Goal: Transaction & Acquisition: Obtain resource

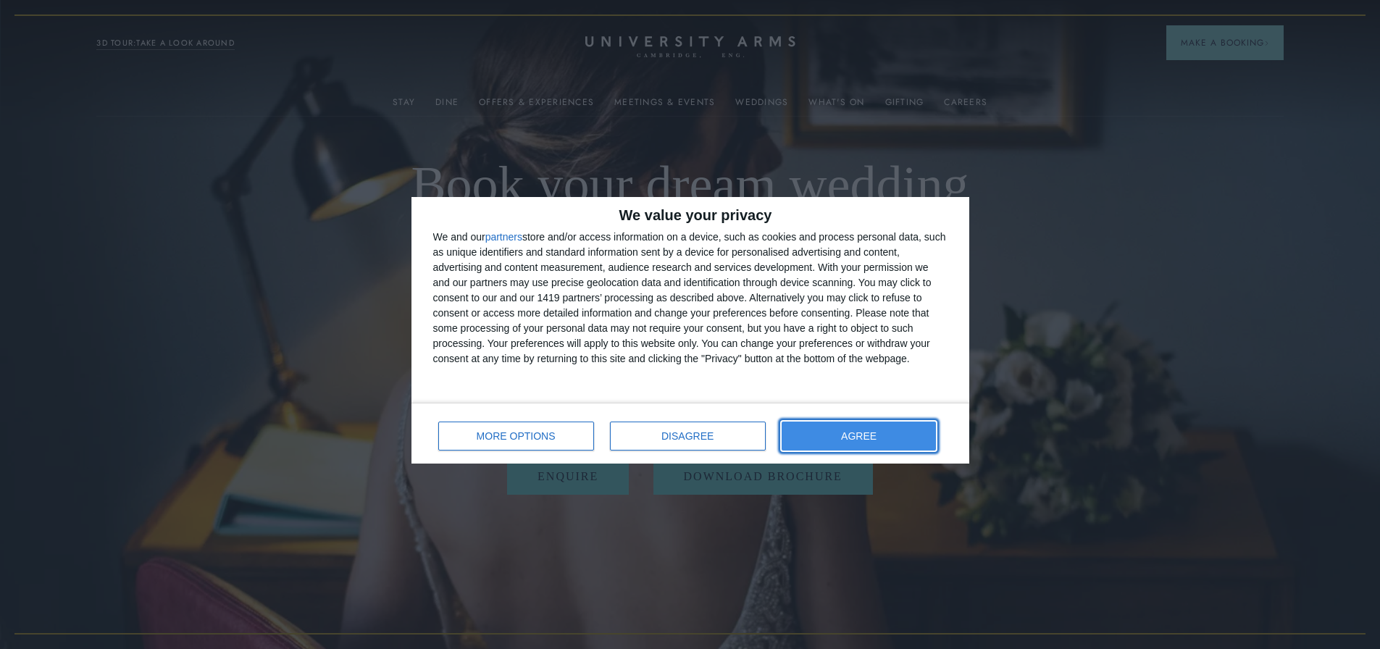
click at [900, 439] on button "AGREE" at bounding box center [859, 436] width 155 height 29
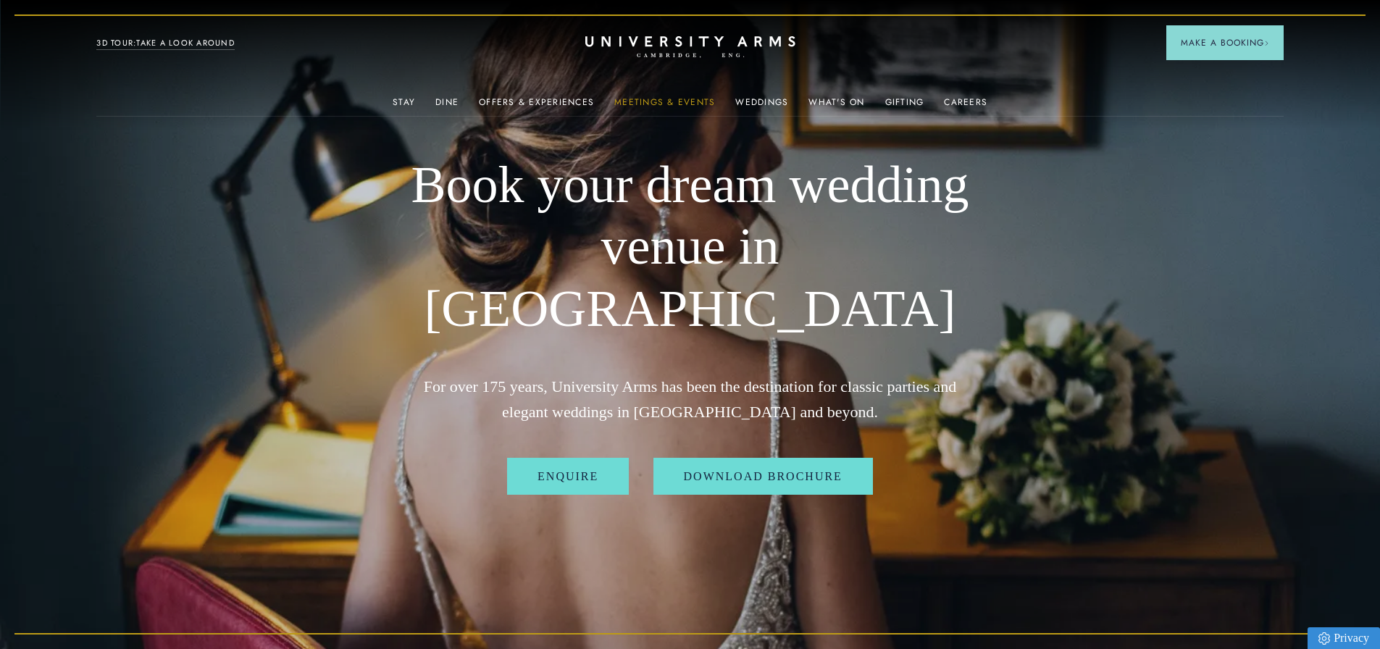
click at [646, 101] on link "Meetings & Events" at bounding box center [664, 106] width 101 height 19
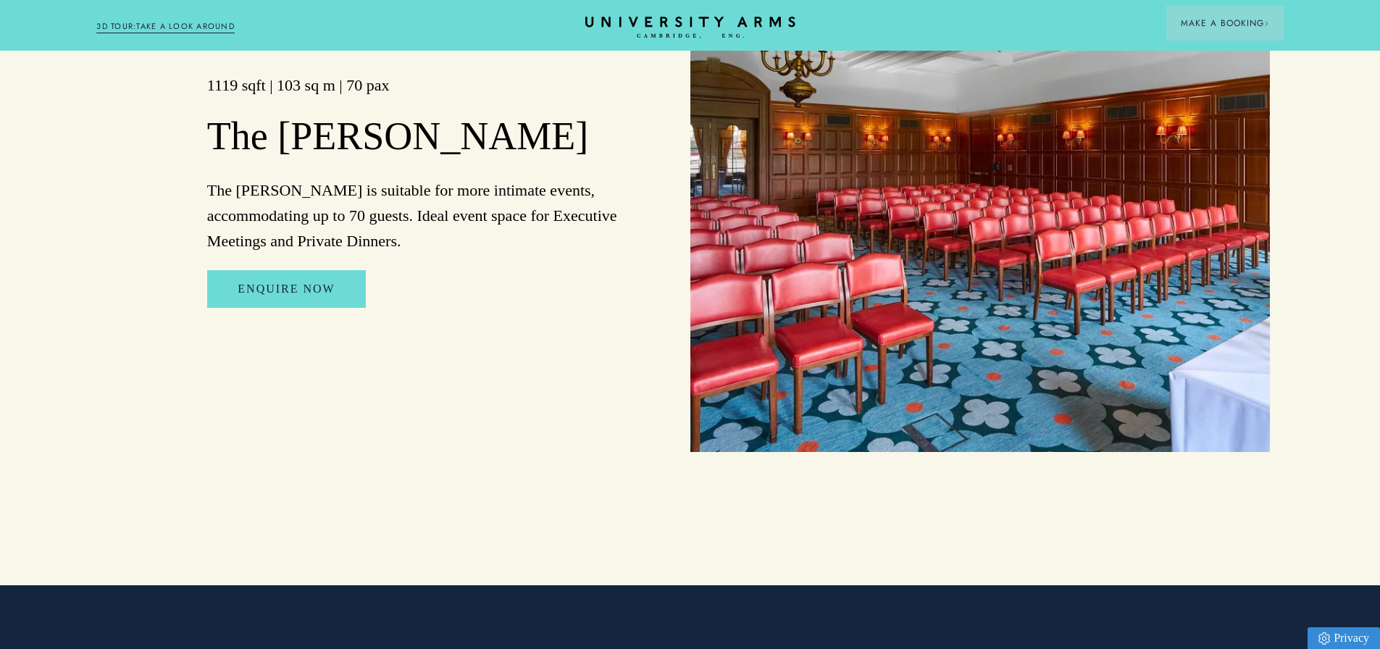
scroll to position [2318, 0]
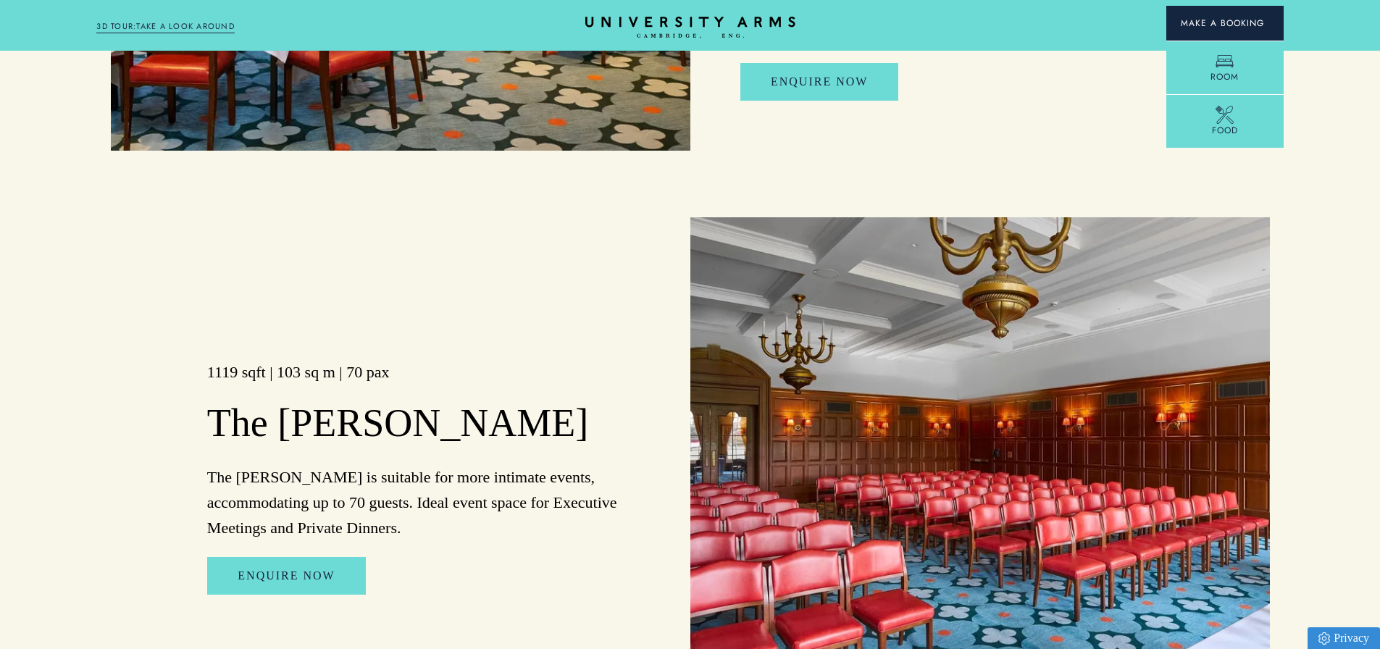
click at [1227, 19] on span "Make a Booking" at bounding box center [1225, 23] width 88 height 13
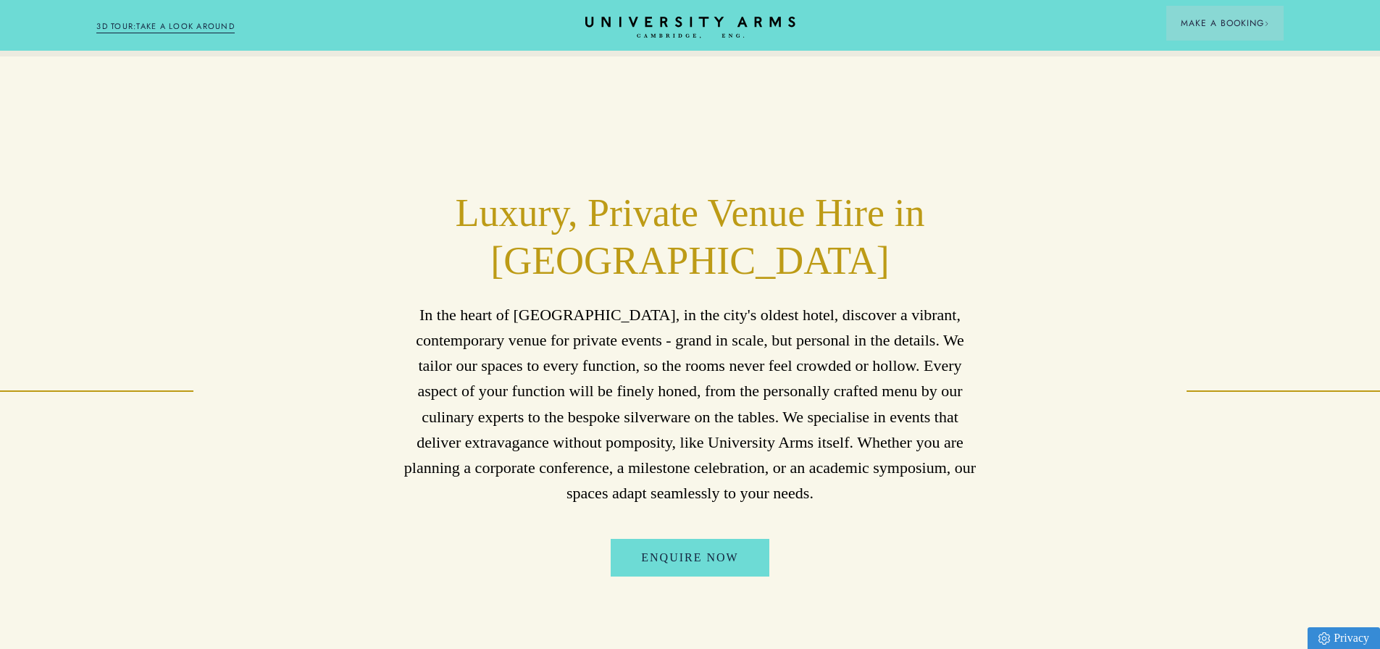
scroll to position [724, 0]
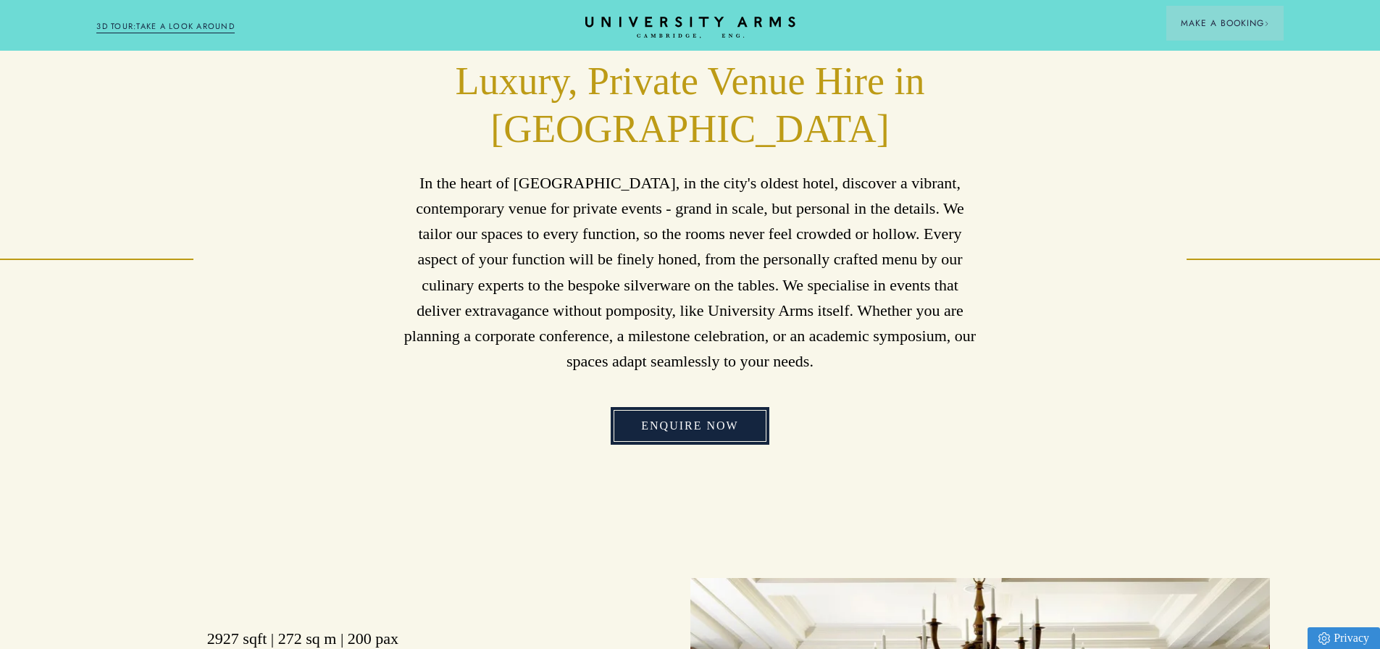
click at [726, 430] on link "Enquire Now" at bounding box center [690, 426] width 158 height 38
click at [184, 28] on link "3D TOUR:TAKE A LOOK AROUND" at bounding box center [165, 26] width 138 height 13
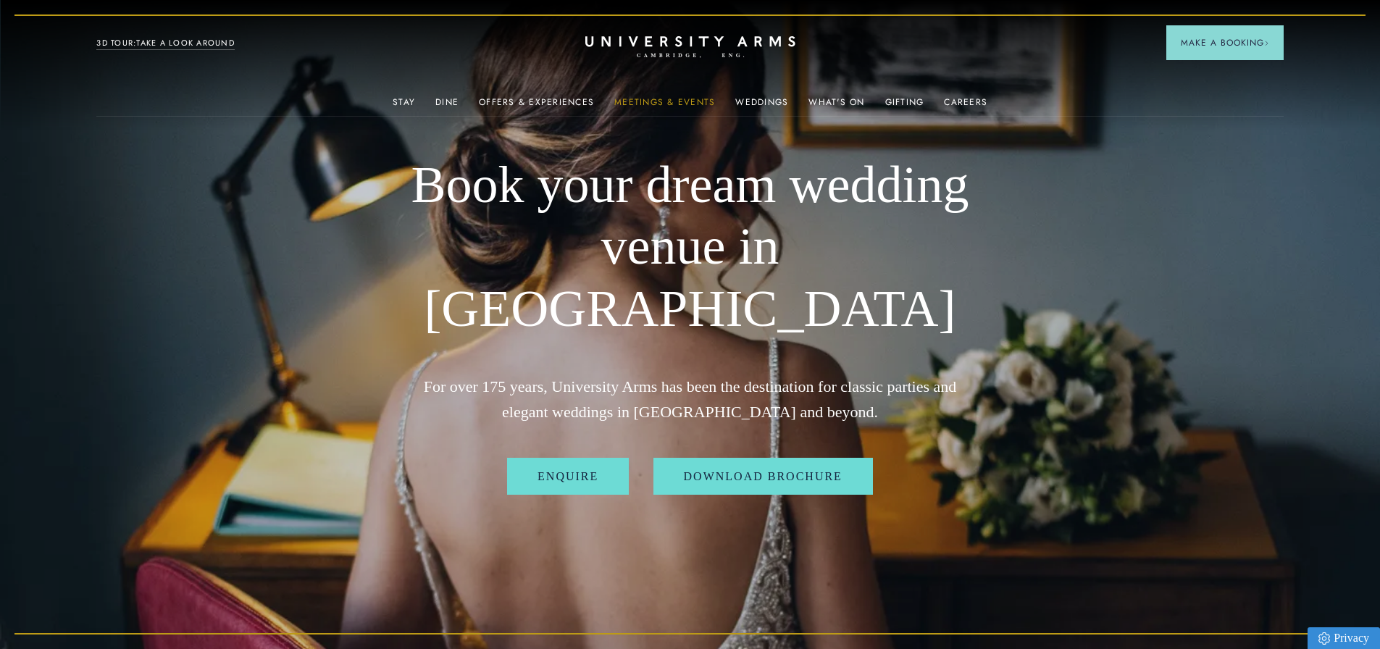
click at [690, 108] on link "Meetings & Events" at bounding box center [664, 106] width 101 height 19
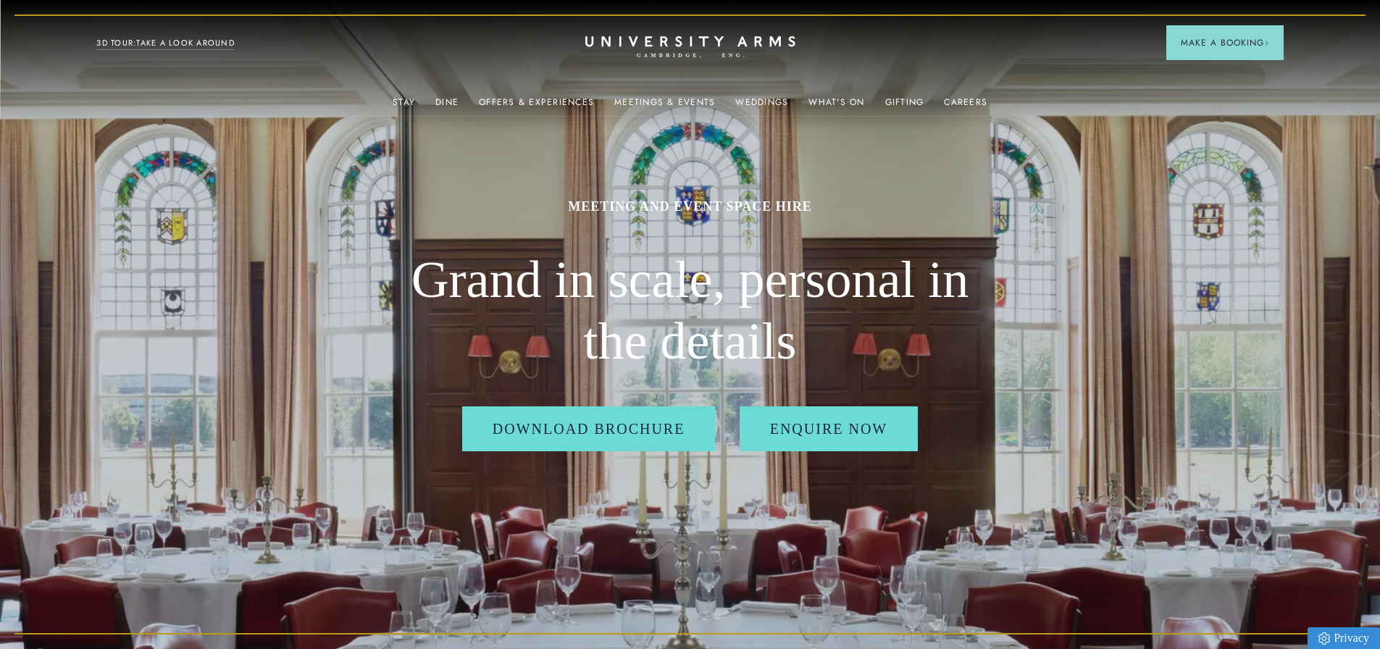
drag, startPoint x: 808, startPoint y: 42, endPoint x: 595, endPoint y: 31, distance: 213.3
click at [595, 31] on header "Stay Suites Superior Rooms Classic Rooms Cosy Rooms Dine Restaurant Bar Afterno…" at bounding box center [690, 40] width 1380 height 80
click at [748, 47] on icon "CAMBRIDGE’S LEADING LUXURY HOTEL SINCE [DATE]" at bounding box center [690, 47] width 204 height 22
click at [656, 105] on link "Meetings & Events" at bounding box center [664, 106] width 101 height 19
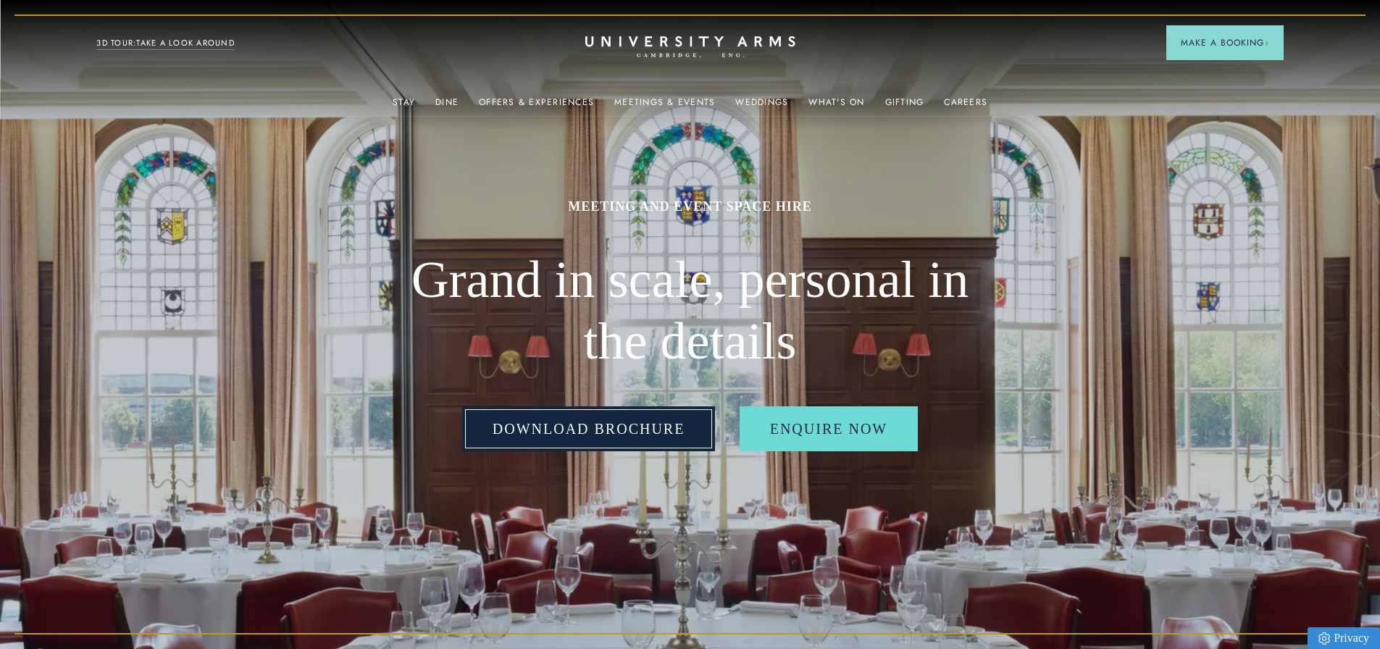
click at [648, 433] on link "Download Brochure" at bounding box center [589, 428] width 254 height 45
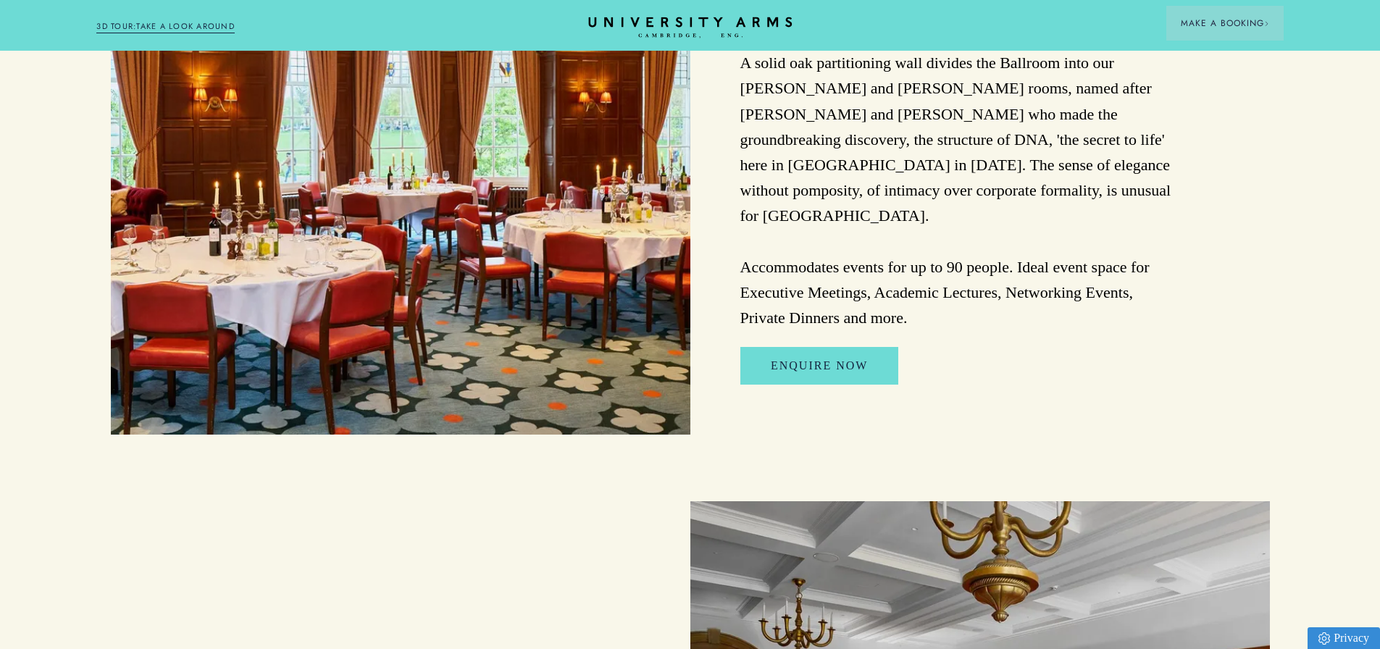
scroll to position [2029, 0]
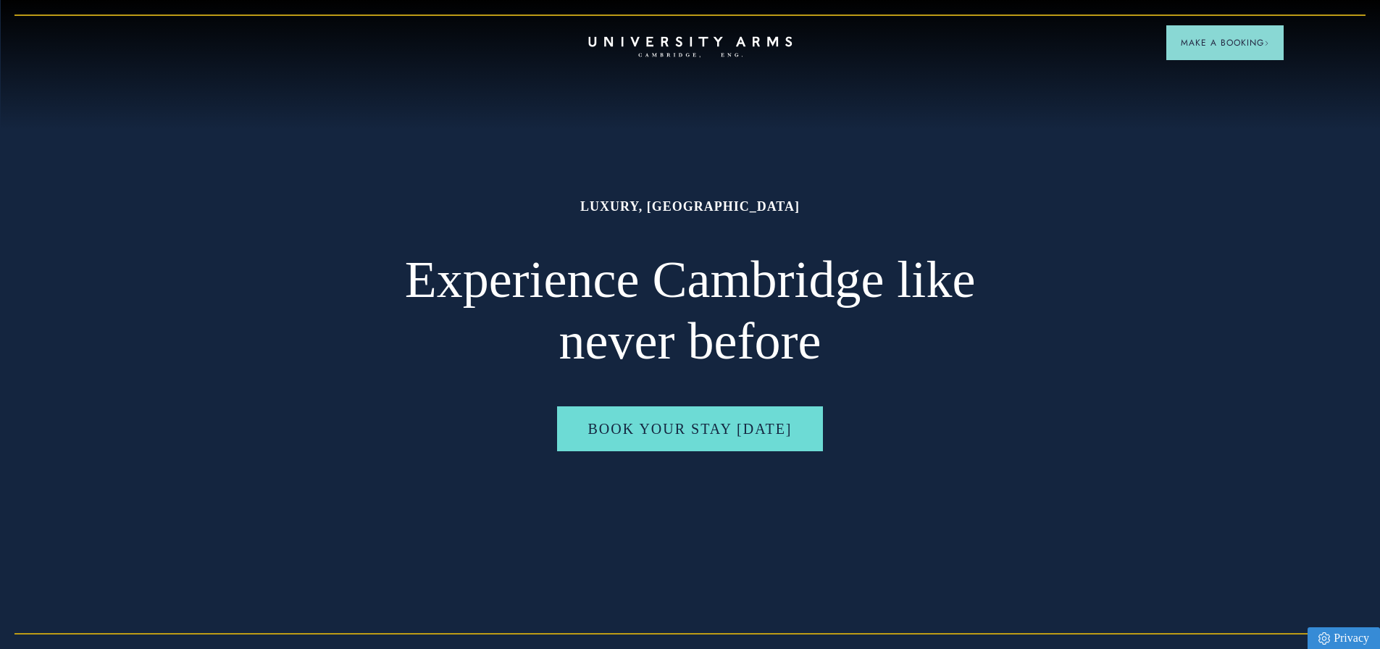
click at [691, 43] on icon at bounding box center [690, 41] width 204 height 10
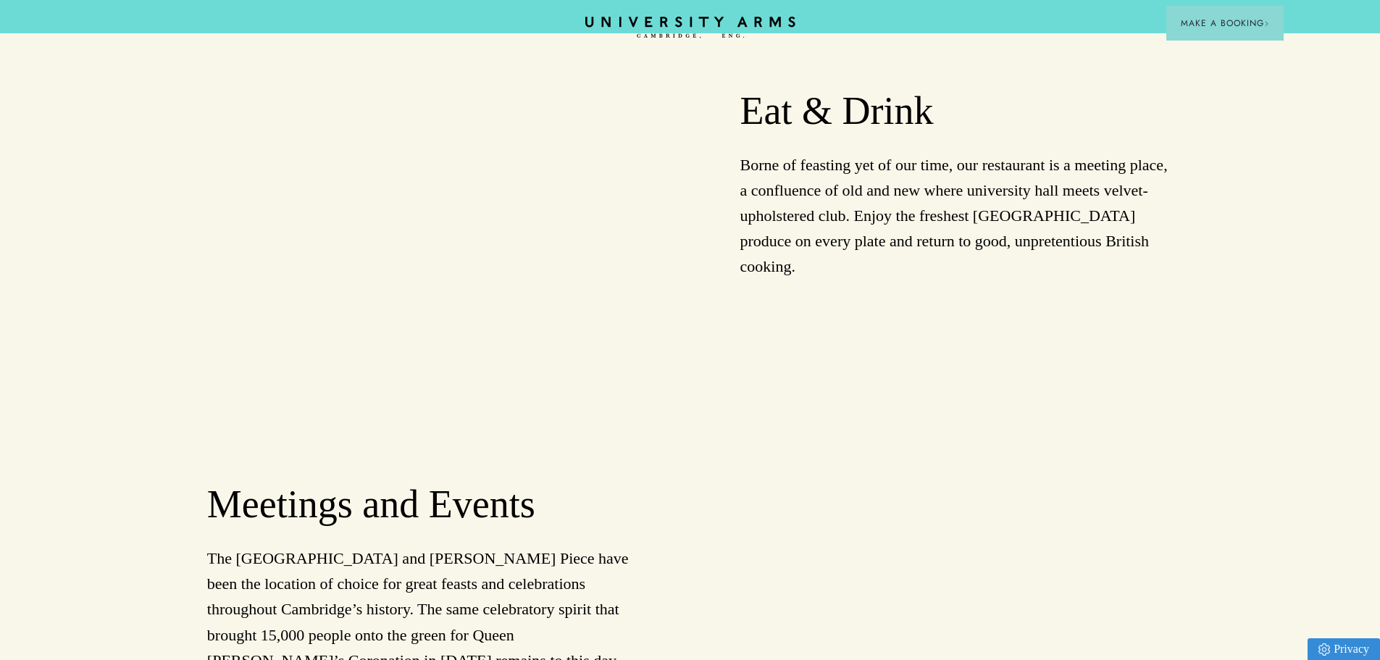
scroll to position [1630, 0]
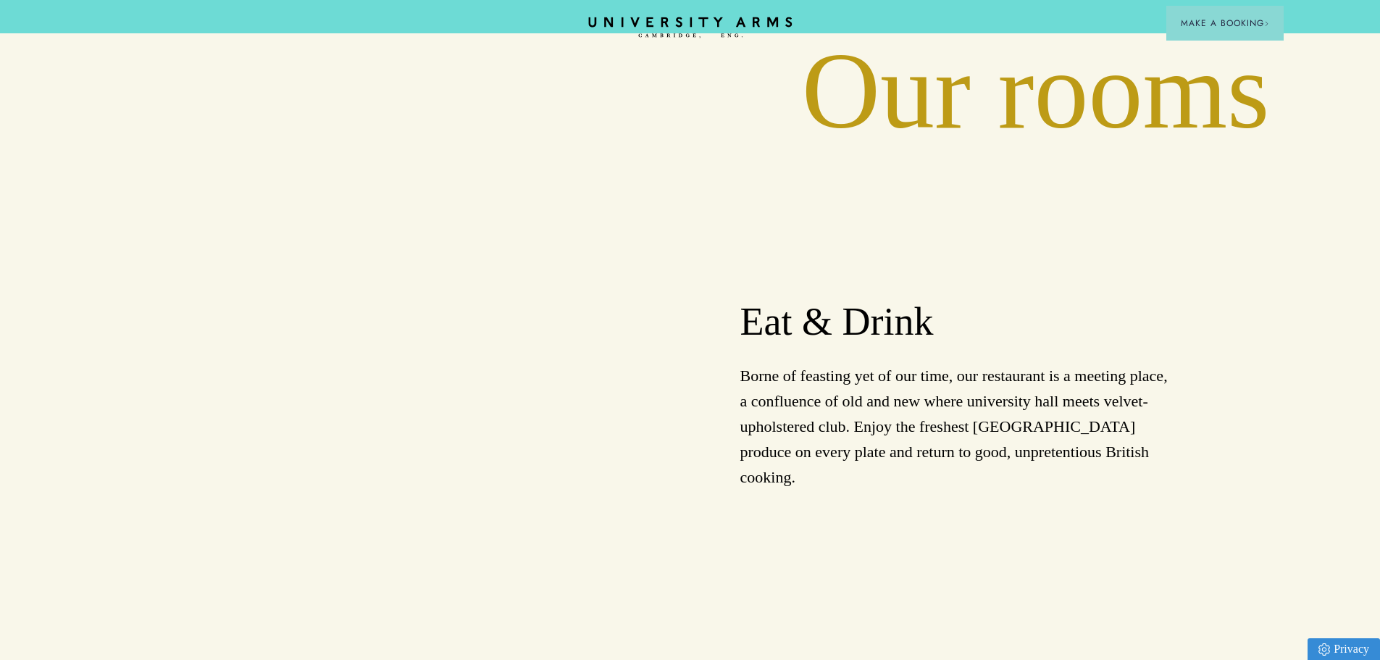
click at [598, 19] on icon "CAMBRIDGE’S LEADING LUXURY HOTEL SINCE [DATE]" at bounding box center [690, 28] width 204 height 22
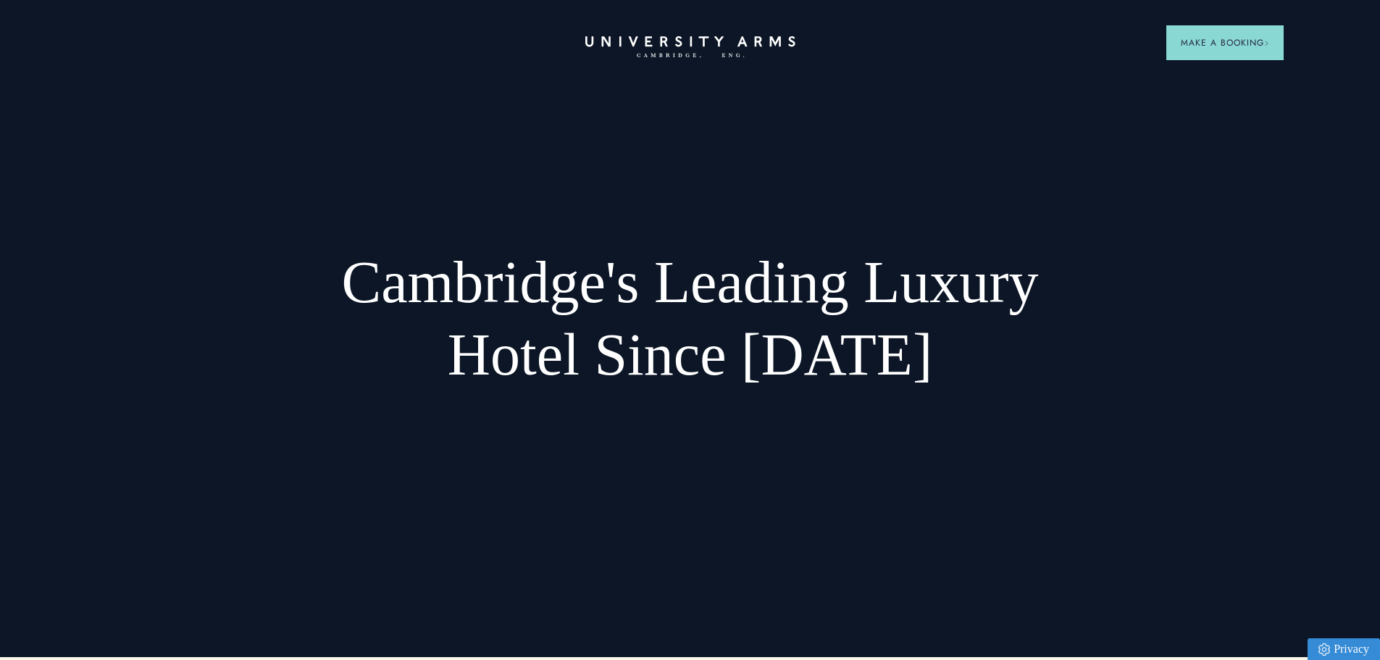
scroll to position [0, 0]
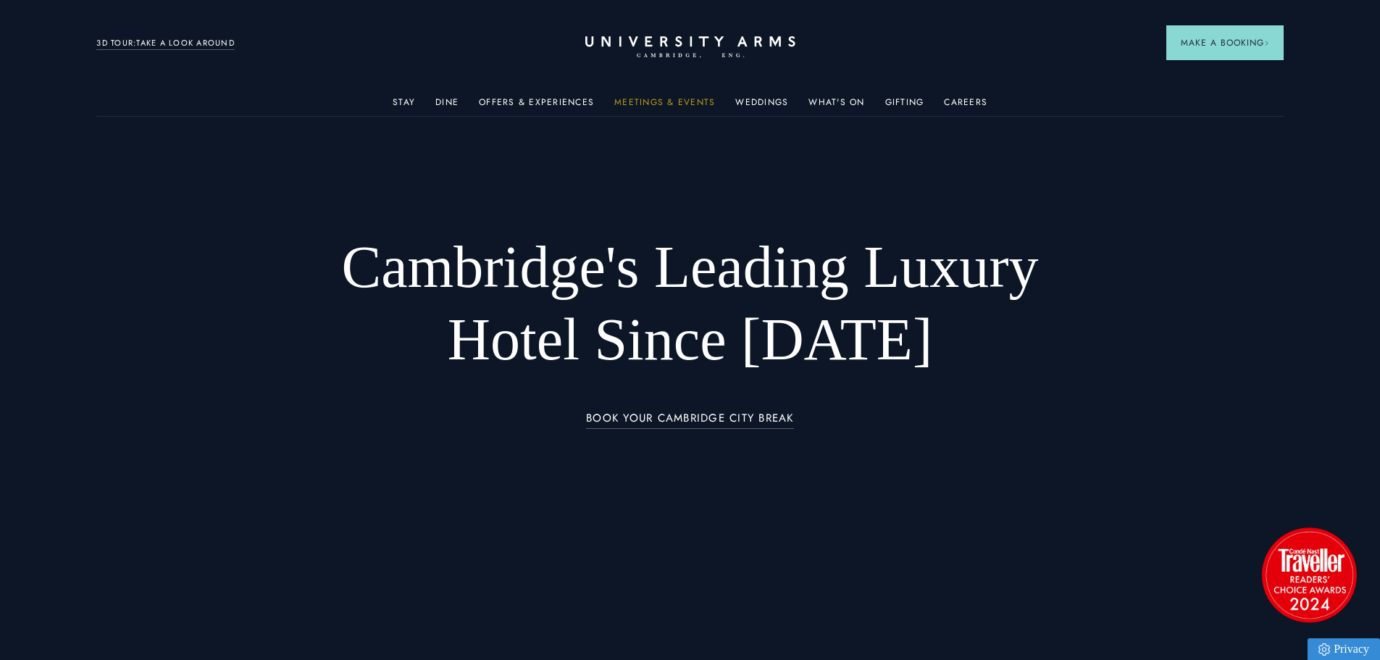
click at [660, 107] on link "Meetings & Events" at bounding box center [664, 106] width 101 height 19
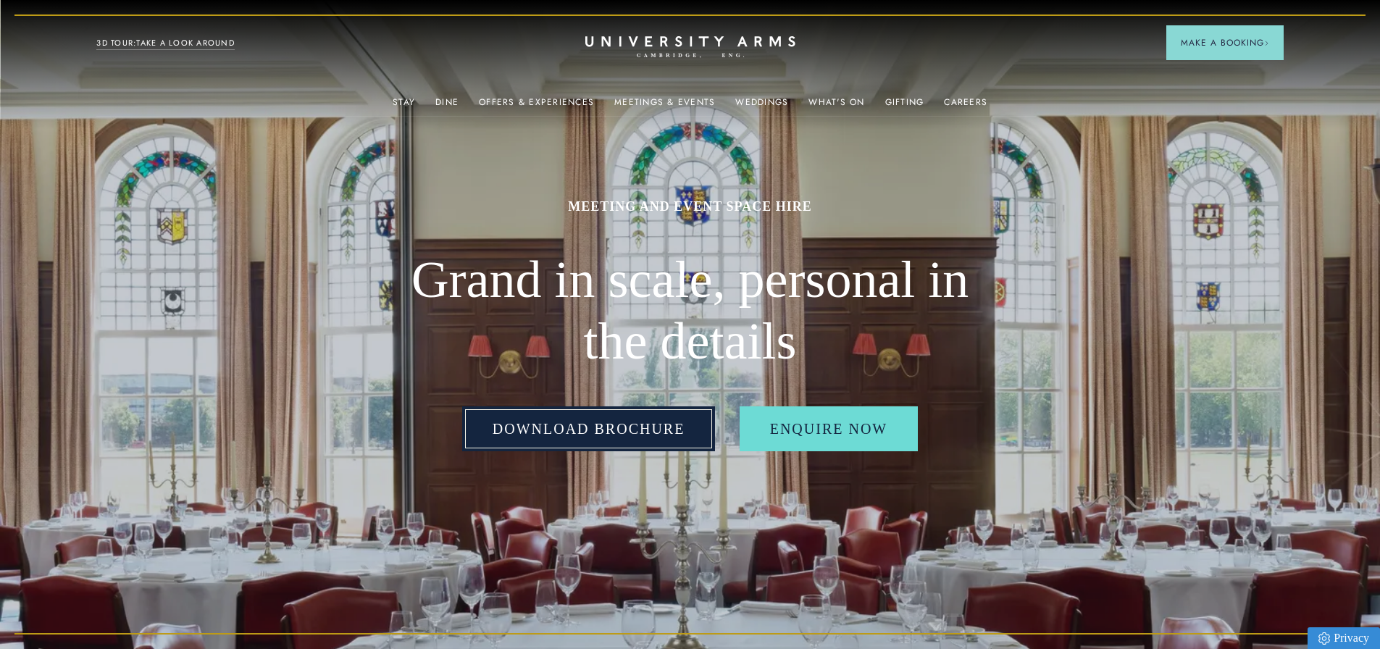
click at [652, 443] on link "Download Brochure" at bounding box center [589, 428] width 254 height 45
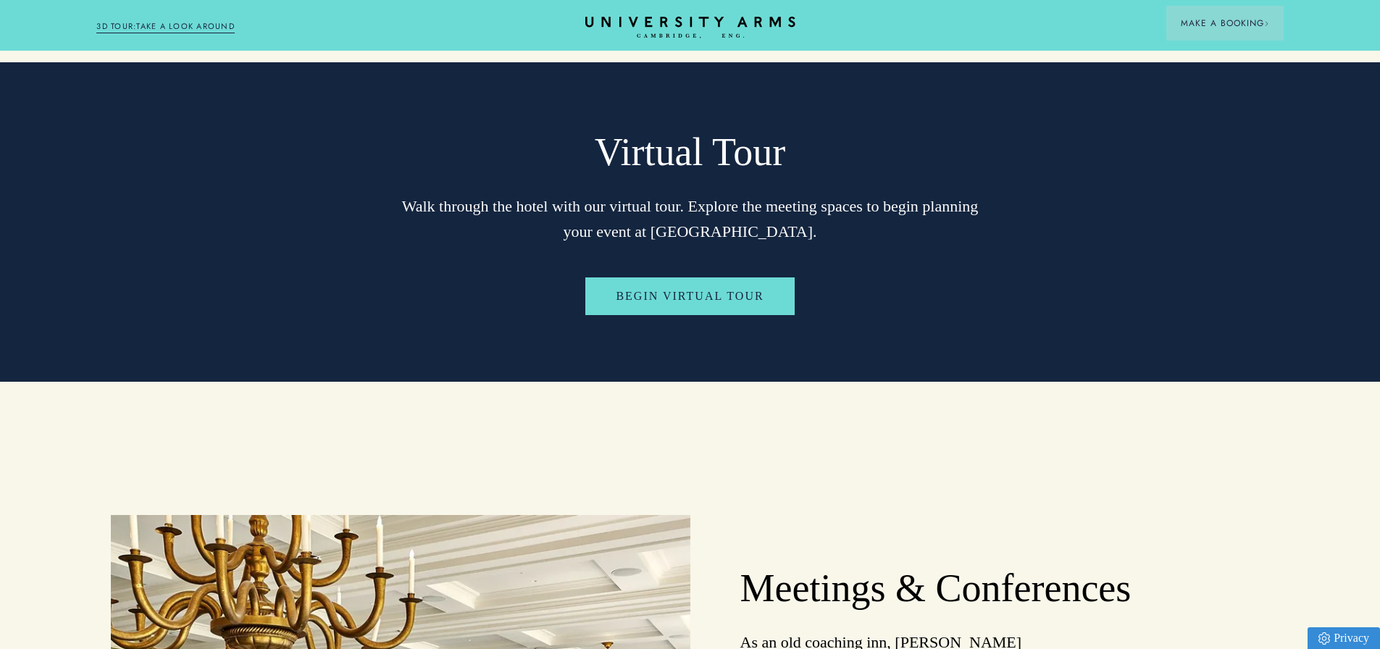
scroll to position [3115, 0]
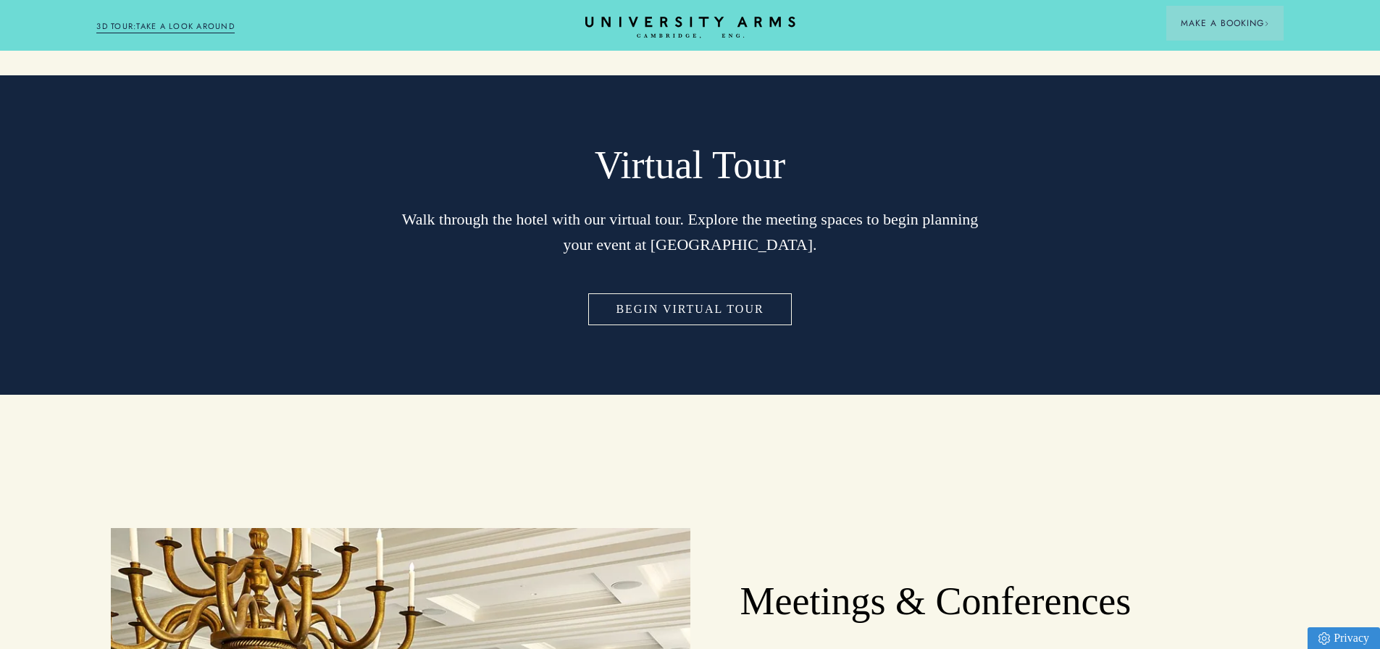
click at [738, 291] on link "Begin Virtual Tour" at bounding box center [689, 310] width 209 height 38
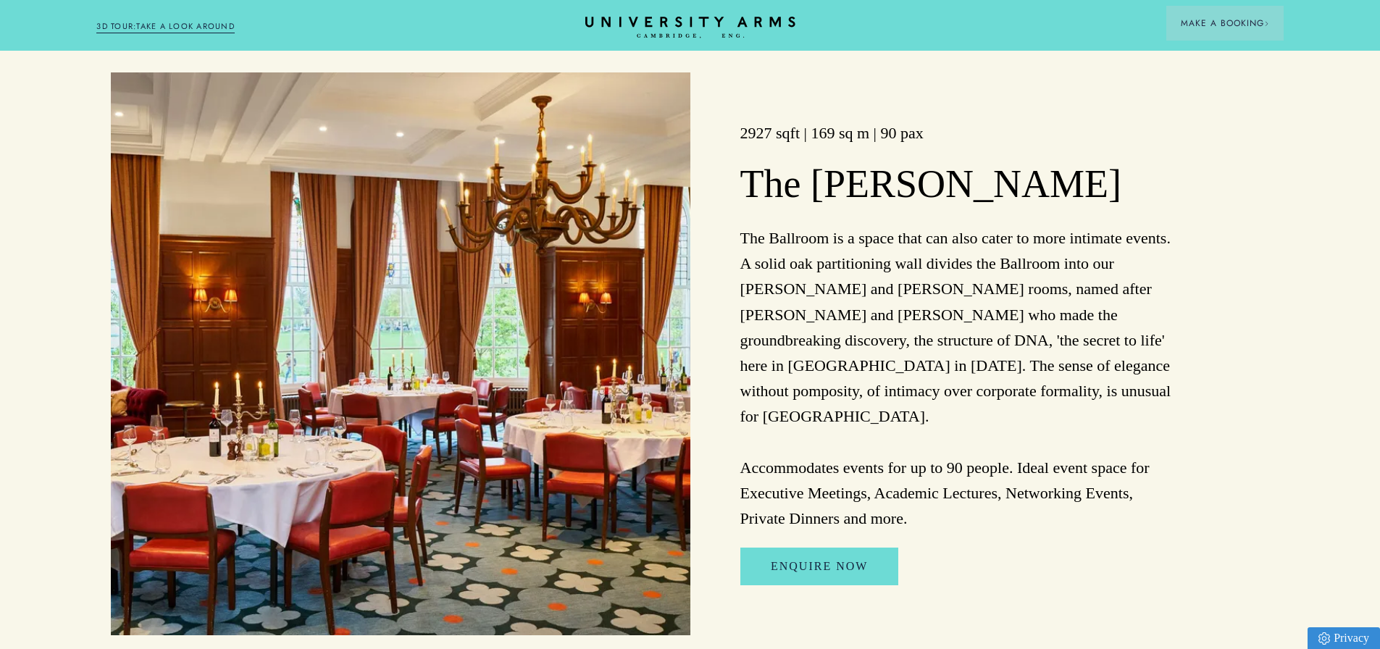
scroll to position [1811, 0]
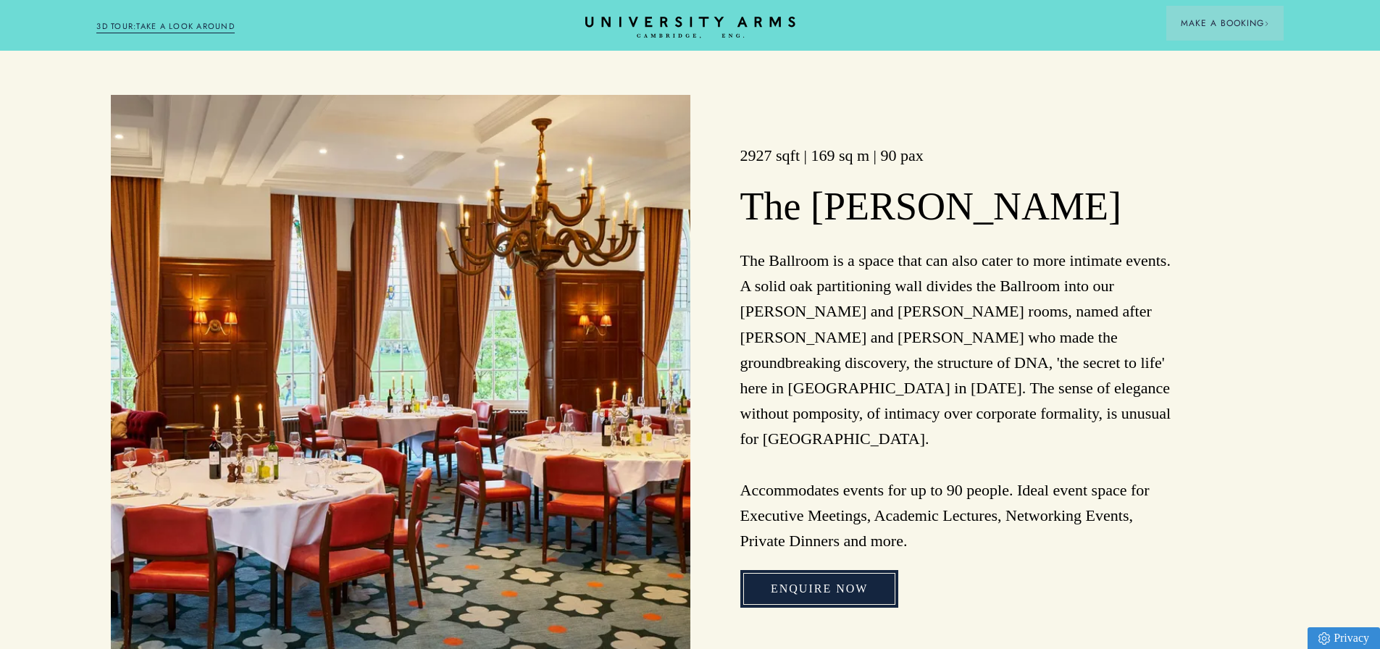
click at [843, 570] on link "Enquire Now" at bounding box center [819, 589] width 158 height 38
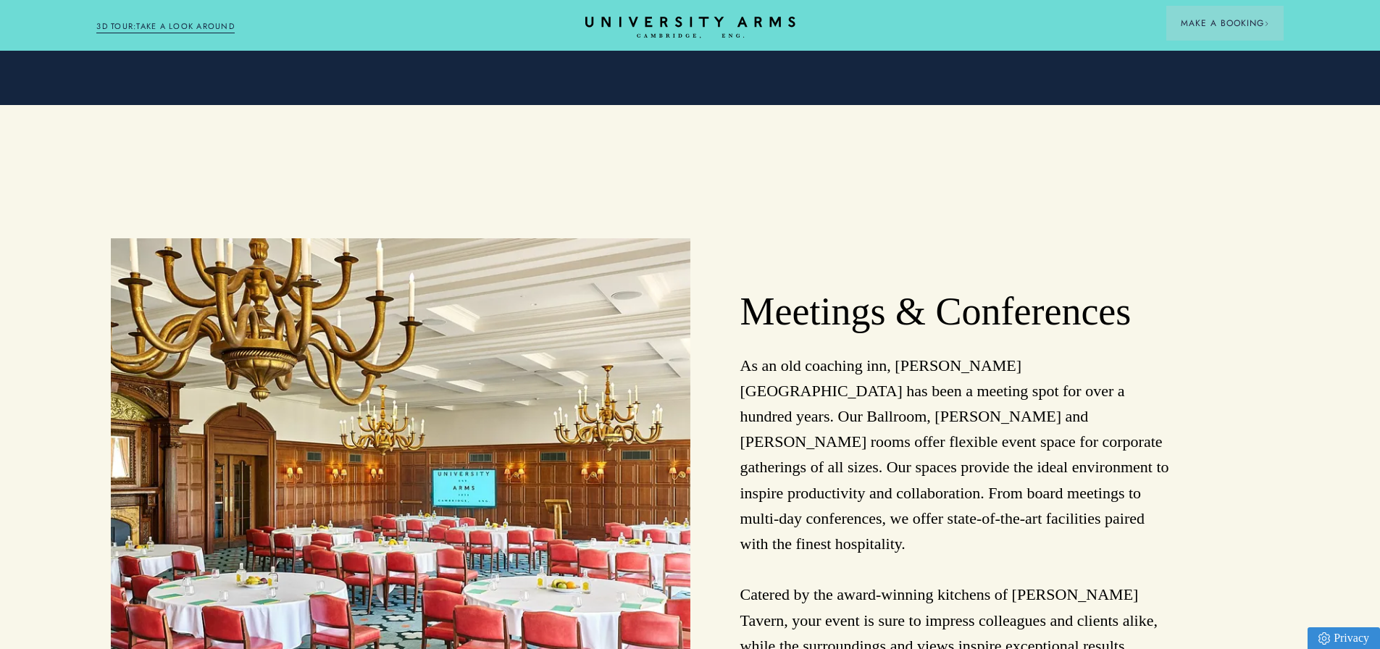
scroll to position [3115, 0]
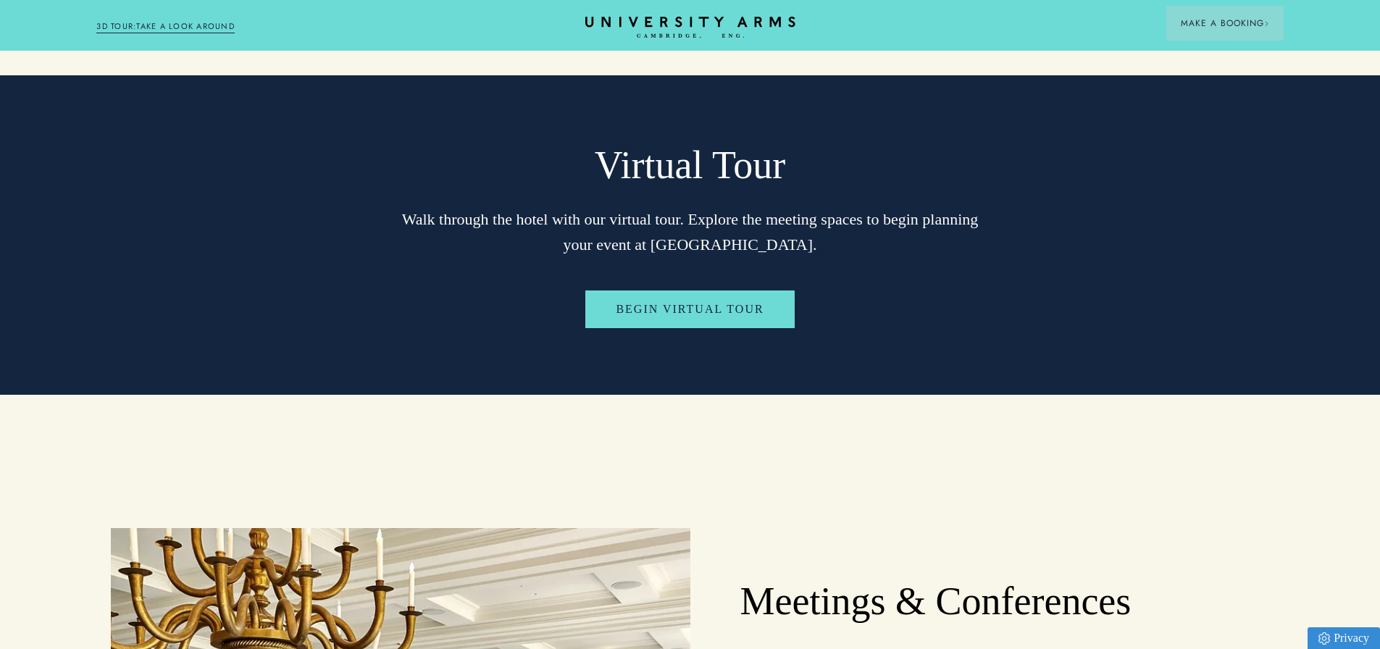
drag, startPoint x: 659, startPoint y: 245, endPoint x: 662, endPoint y: 258, distance: 13.5
click at [659, 245] on div "Virtual Tour Walk through the hotel with our virtual tour. Explore the meeting …" at bounding box center [690, 243] width 966 height 203
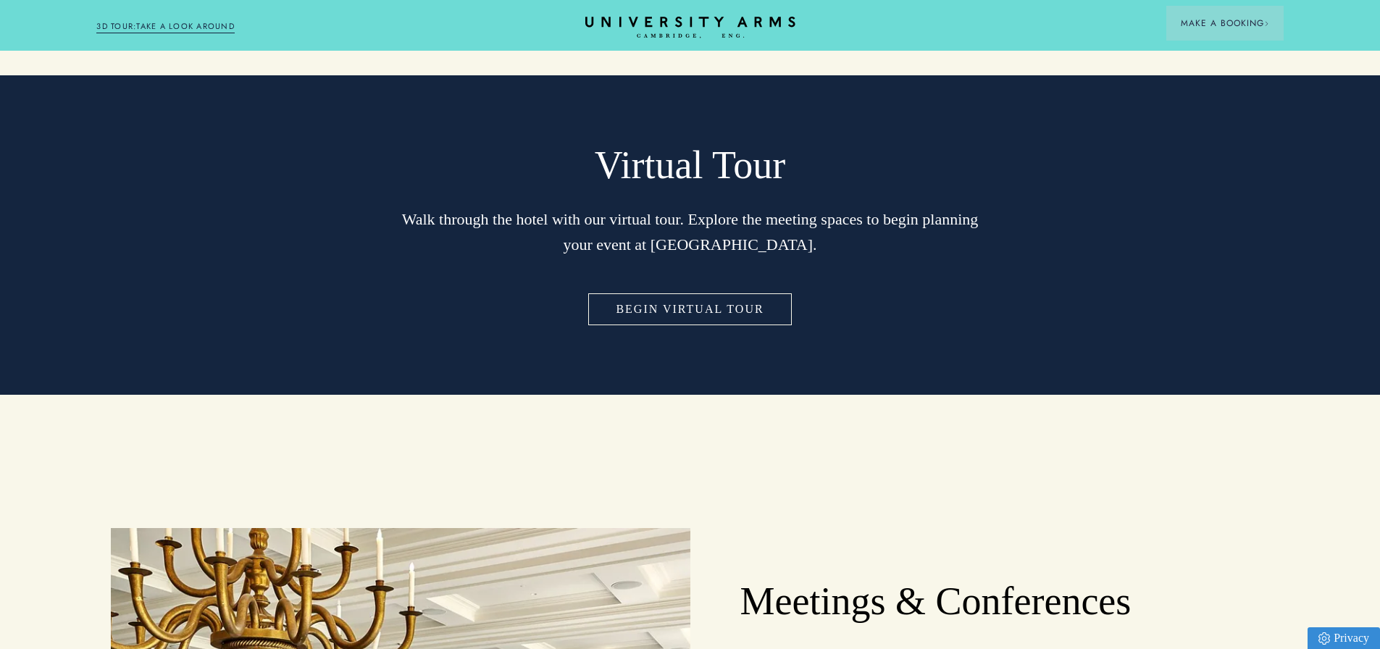
click at [662, 291] on link "Begin Virtual Tour" at bounding box center [689, 310] width 209 height 38
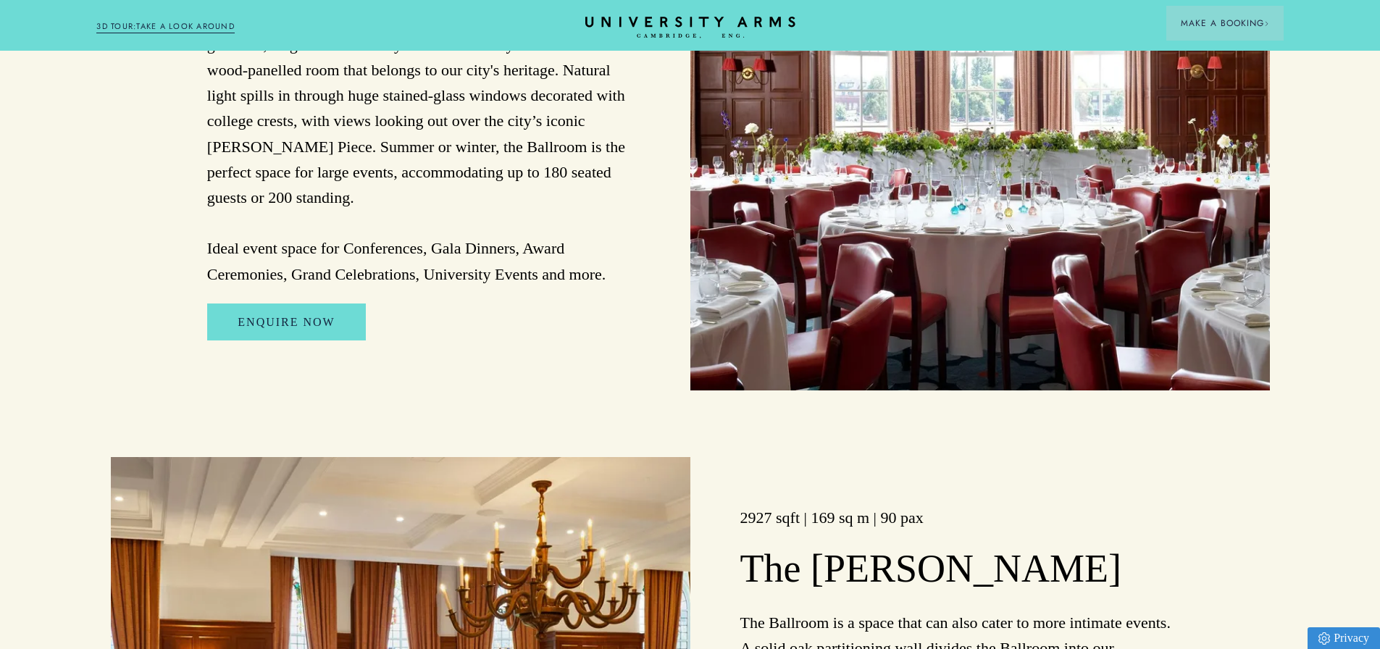
scroll to position [942, 0]
